Goal: Obtain resource: Download file/media

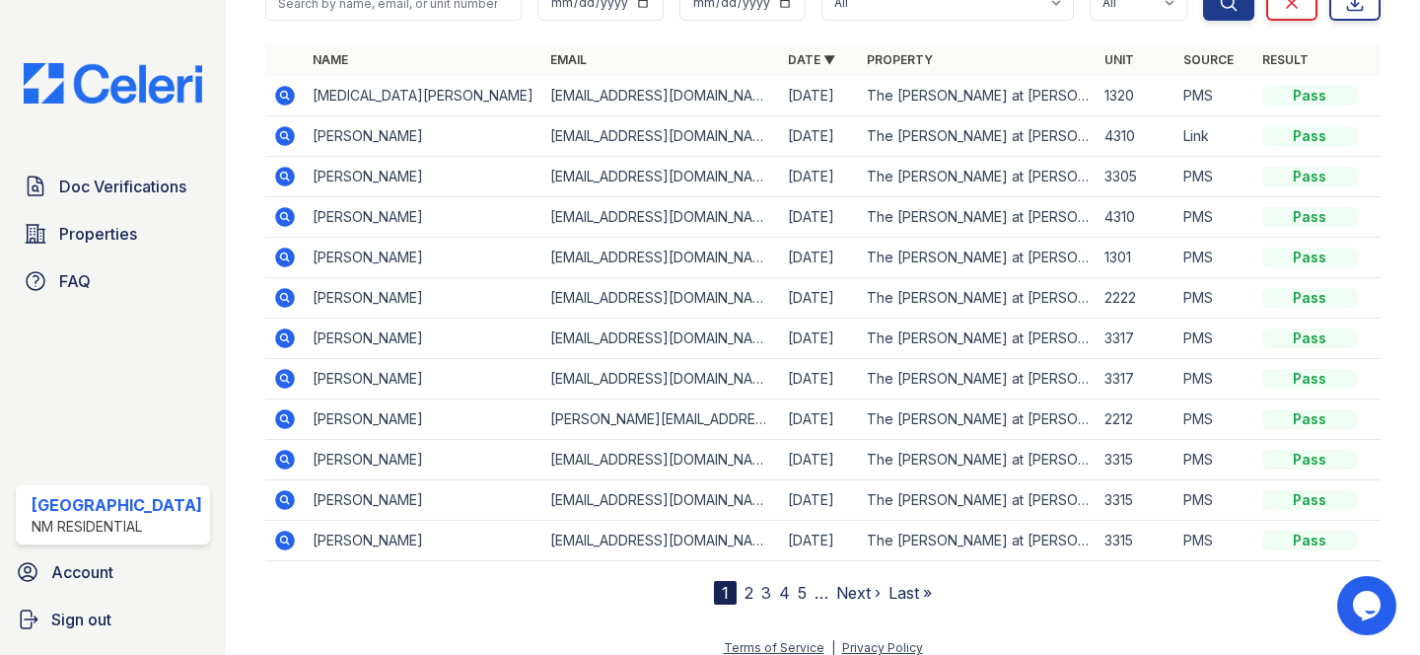
scroll to position [143, 0]
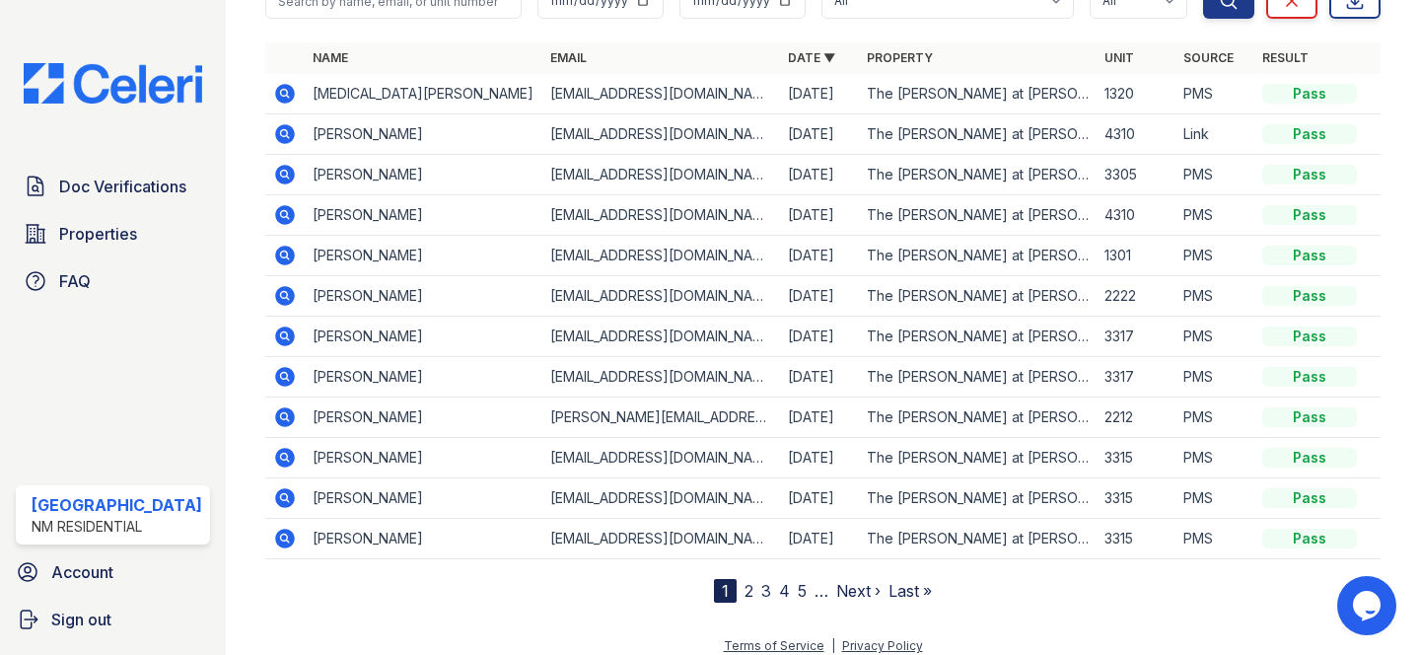
click at [277, 177] on icon at bounding box center [285, 175] width 24 height 24
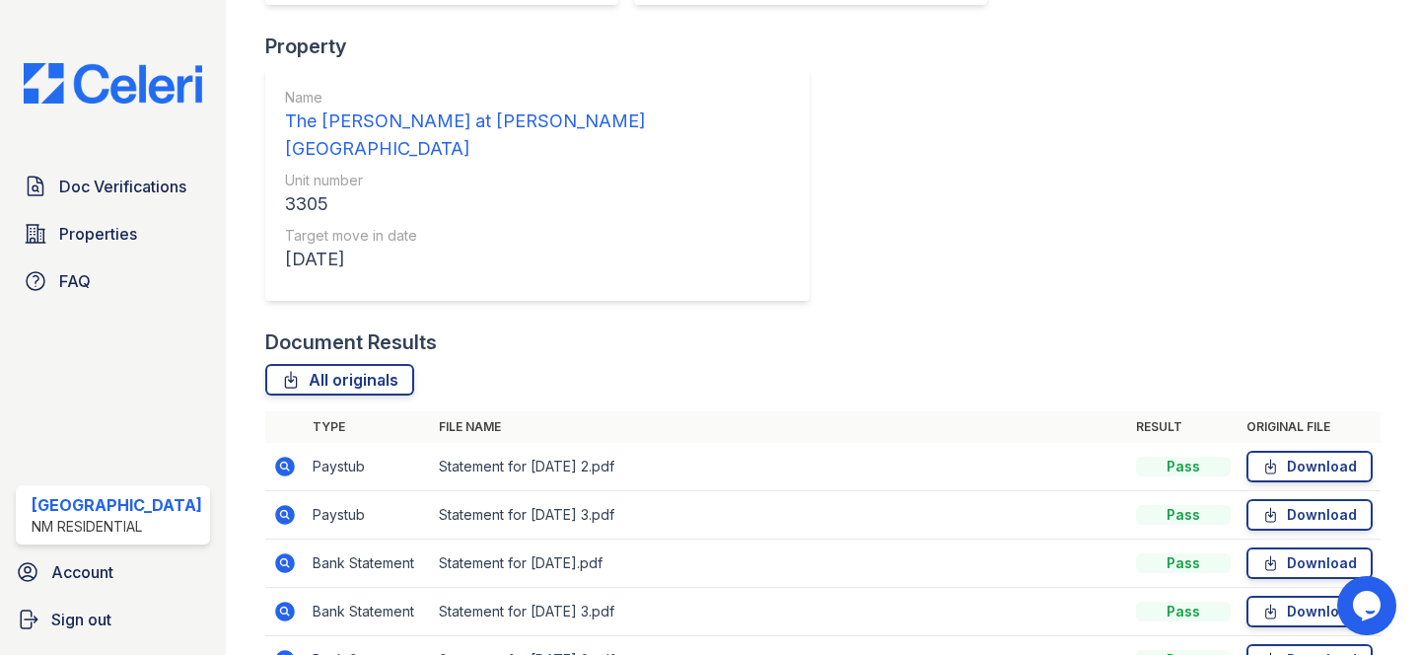
scroll to position [522, 0]
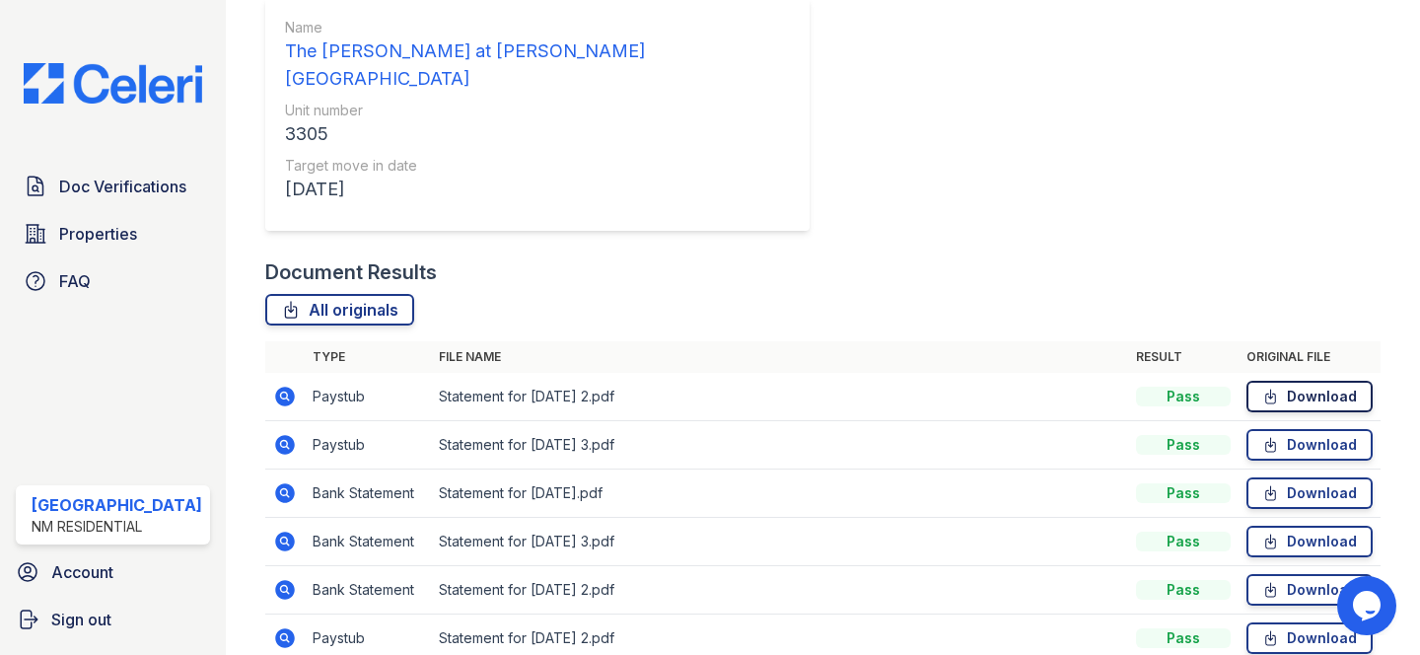
click at [1306, 381] on link "Download" at bounding box center [1309, 397] width 126 height 32
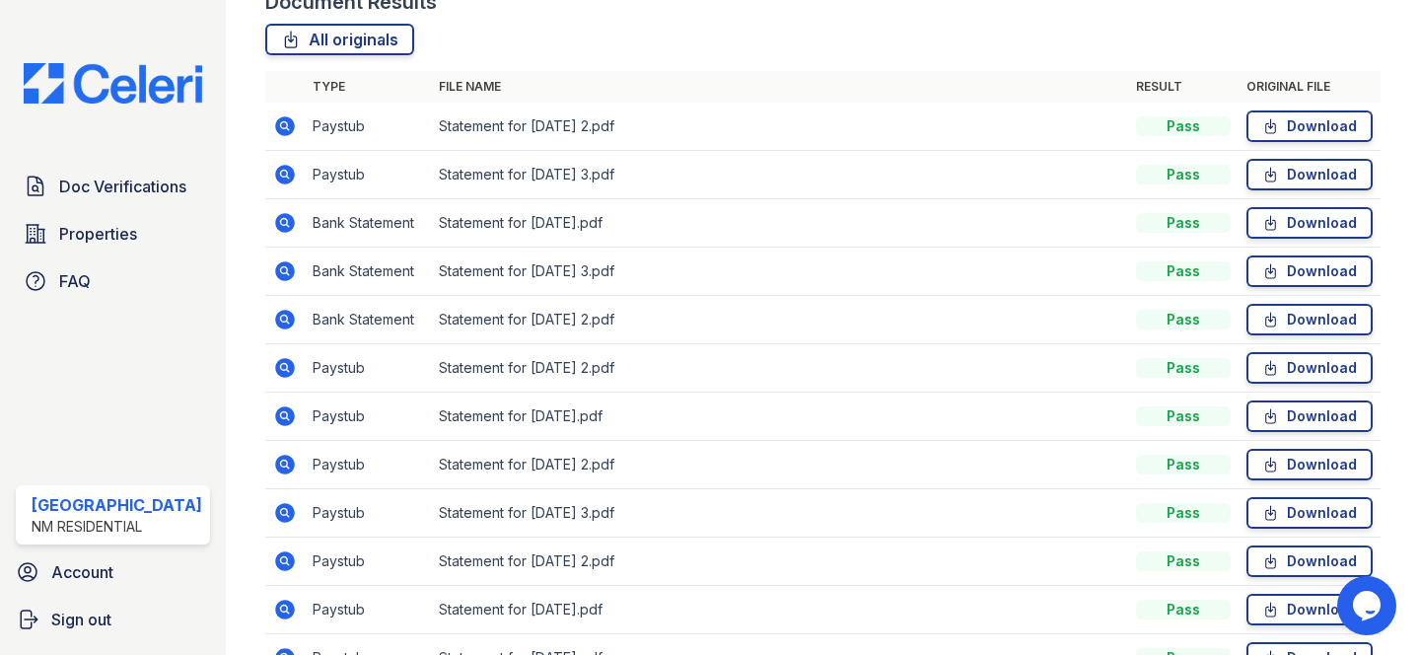
scroll to position [792, 0]
click at [1276, 311] on icon at bounding box center [1270, 321] width 17 height 20
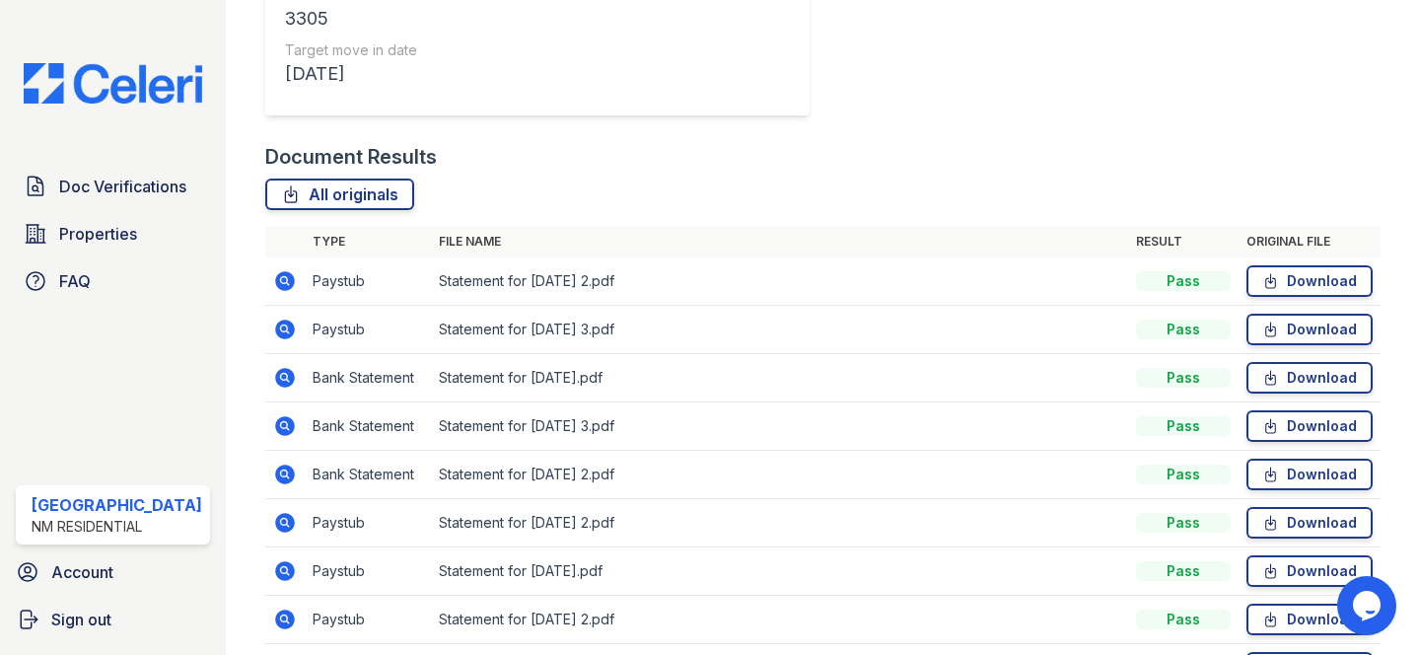
scroll to position [627, 0]
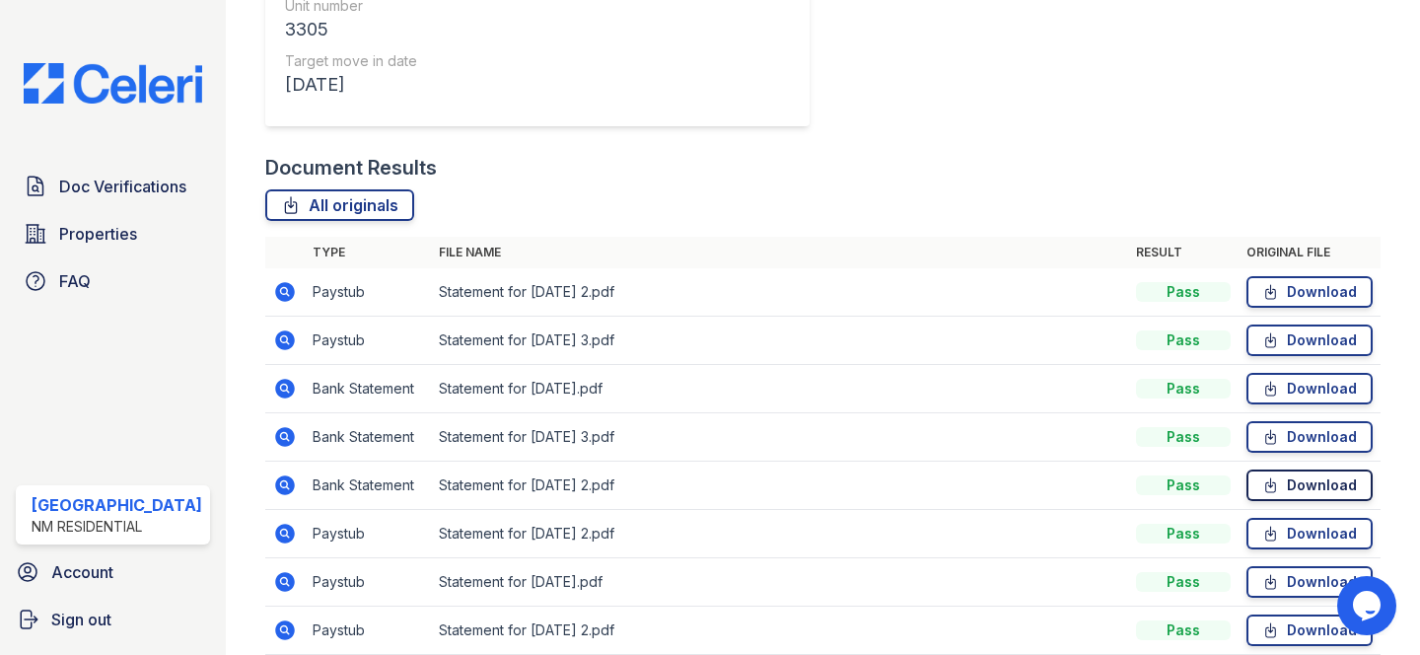
click at [1282, 469] on link "Download" at bounding box center [1309, 485] width 126 height 32
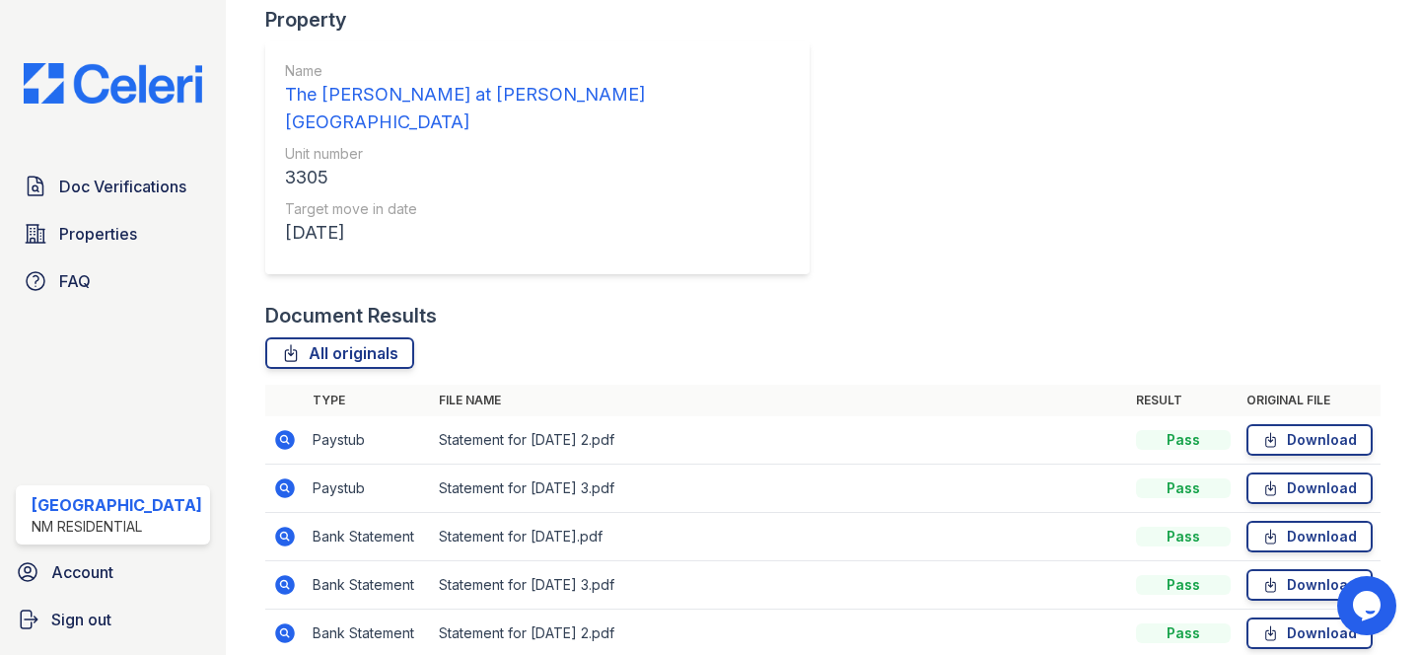
scroll to position [375, 0]
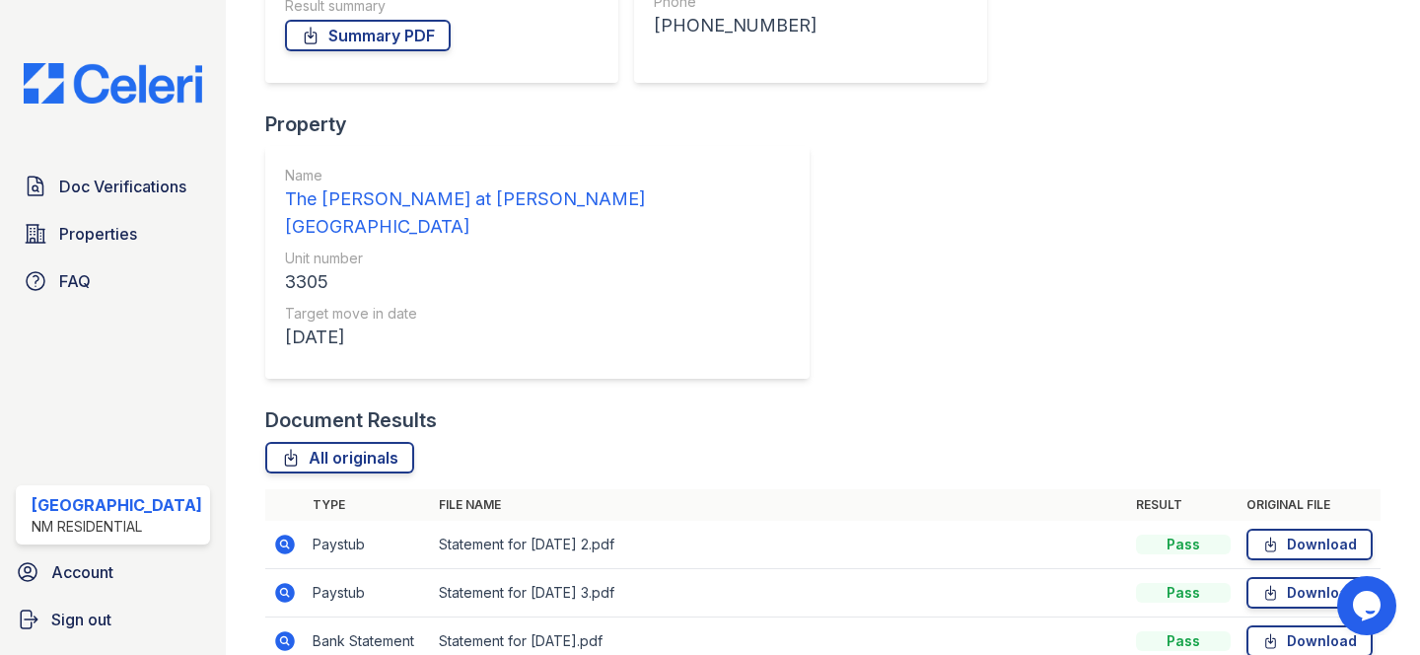
click at [281, 637] on icon at bounding box center [283, 639] width 5 height 5
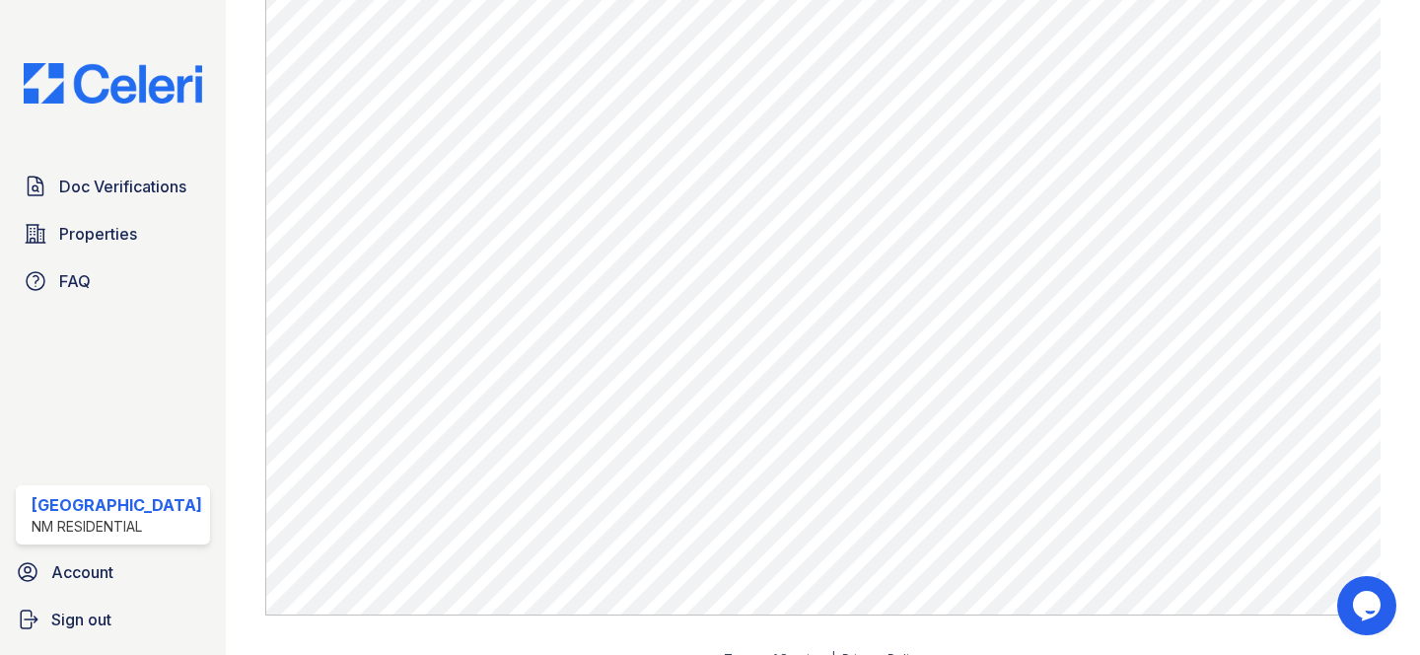
scroll to position [454, 0]
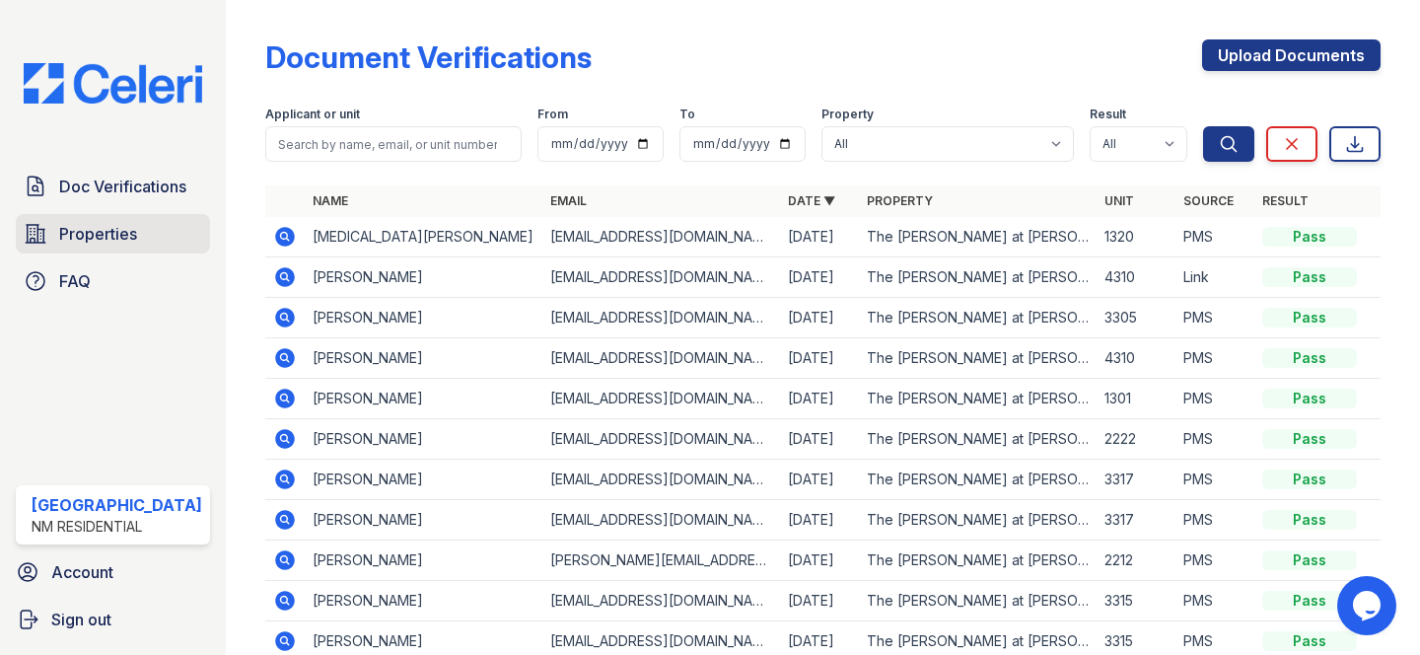
click at [91, 233] on span "Properties" at bounding box center [98, 234] width 78 height 24
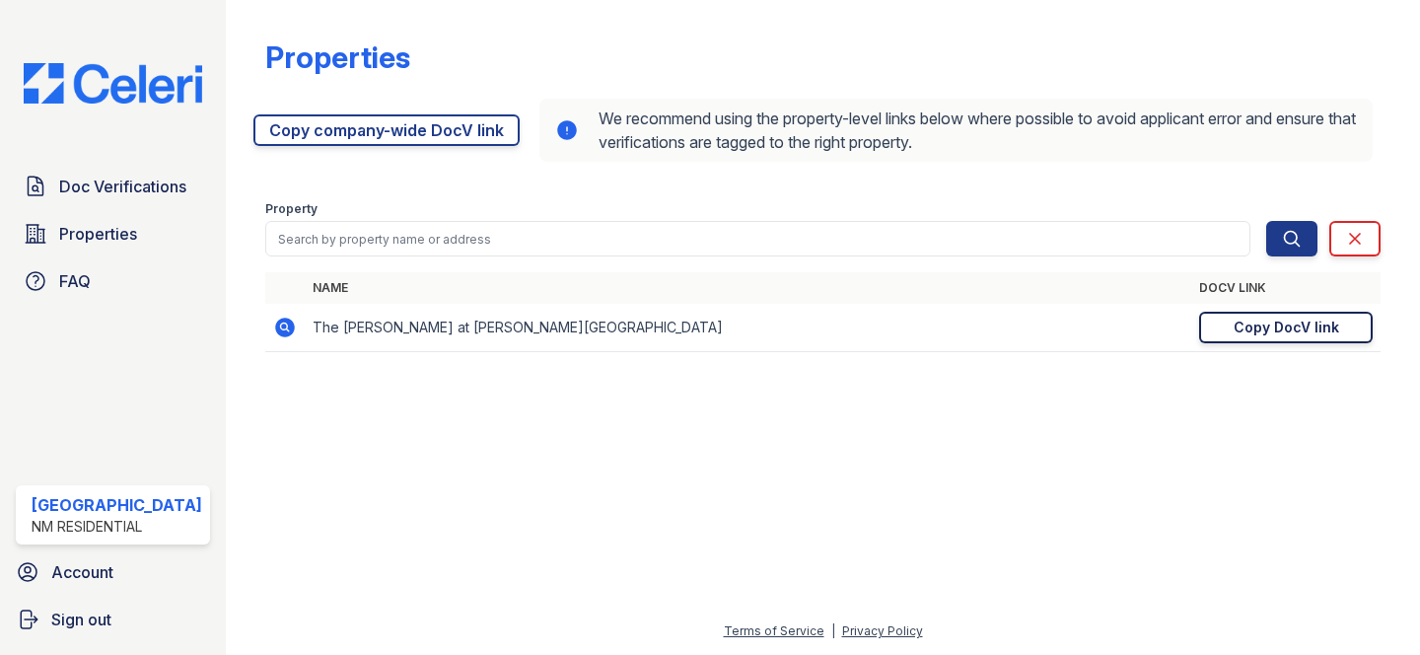
click at [1282, 318] on div "Copy DocV link" at bounding box center [1285, 327] width 105 height 20
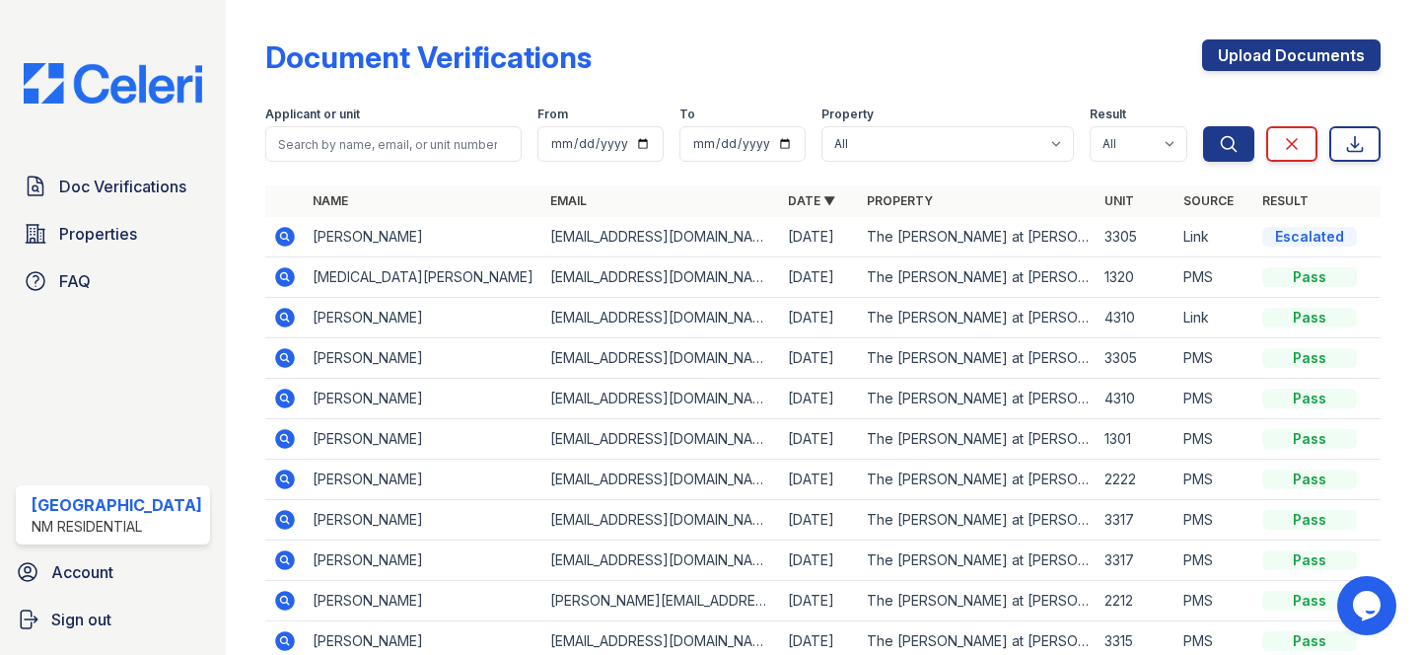
click at [275, 234] on icon at bounding box center [285, 237] width 20 height 20
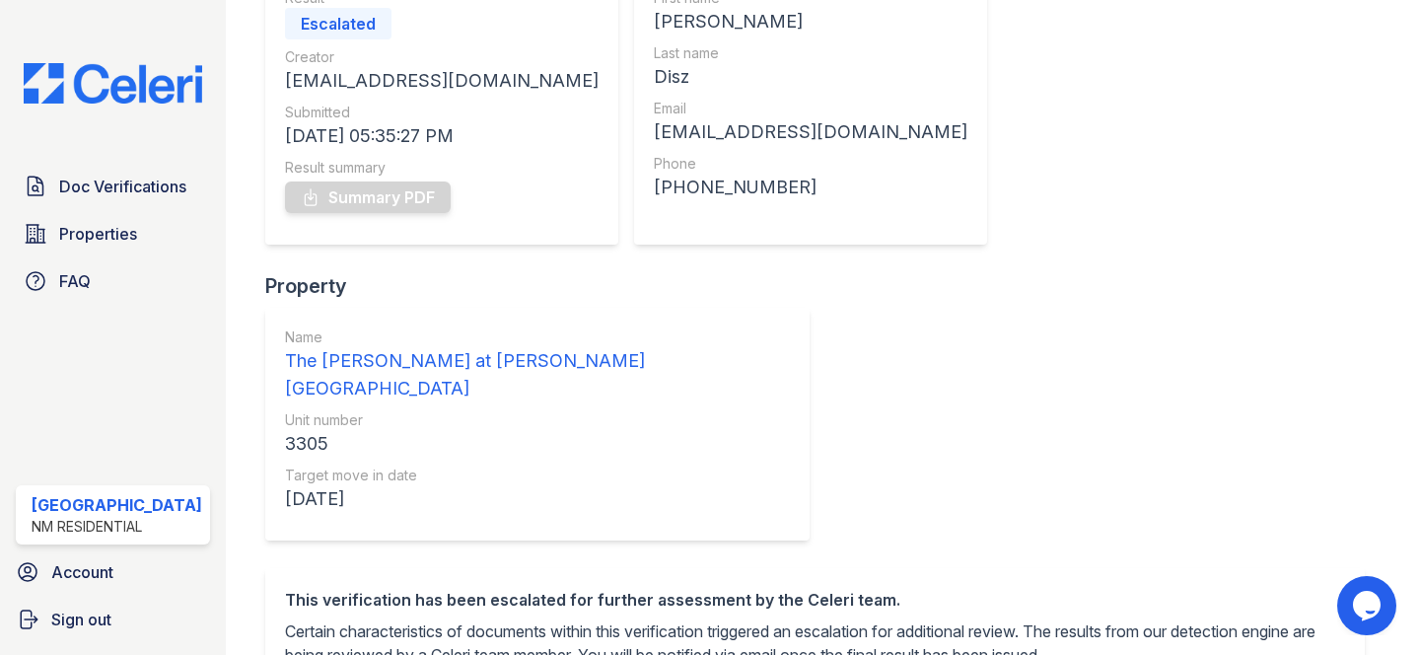
scroll to position [221, 0]
